Goal: Navigation & Orientation: Find specific page/section

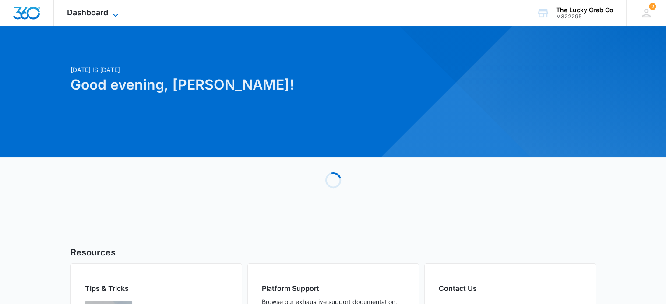
click at [117, 13] on icon at bounding box center [115, 15] width 11 height 11
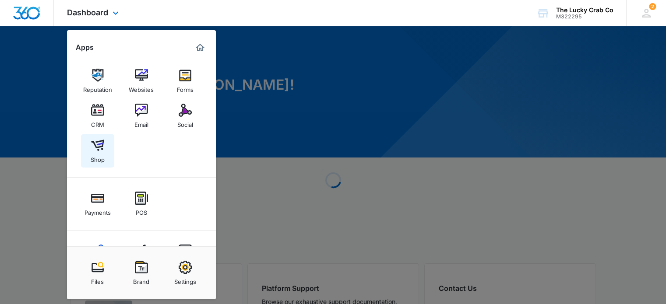
click at [98, 150] on img at bounding box center [97, 145] width 13 height 13
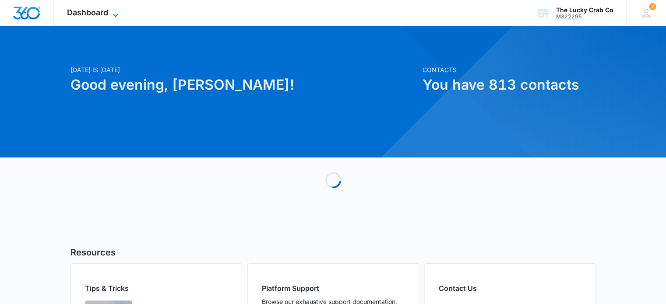
click at [114, 14] on icon at bounding box center [115, 15] width 11 height 11
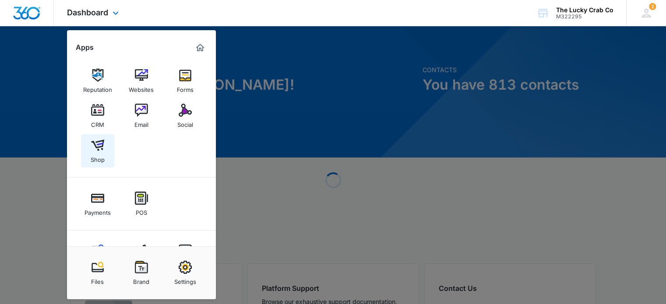
click at [98, 146] on img at bounding box center [97, 145] width 13 height 13
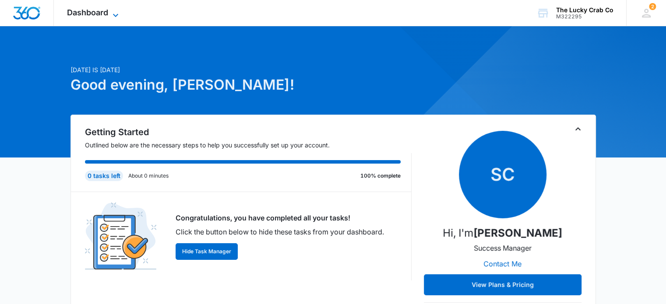
click at [119, 13] on icon at bounding box center [115, 15] width 11 height 11
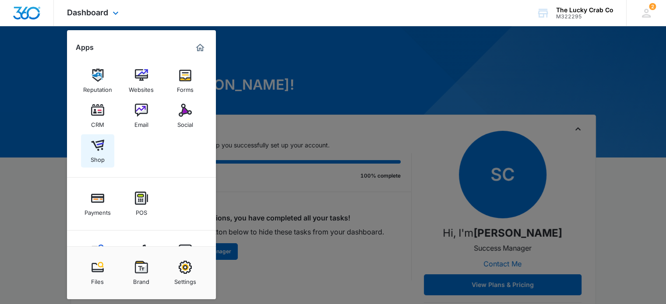
click at [101, 145] on img at bounding box center [97, 145] width 13 height 13
